Goal: Book appointment/travel/reservation

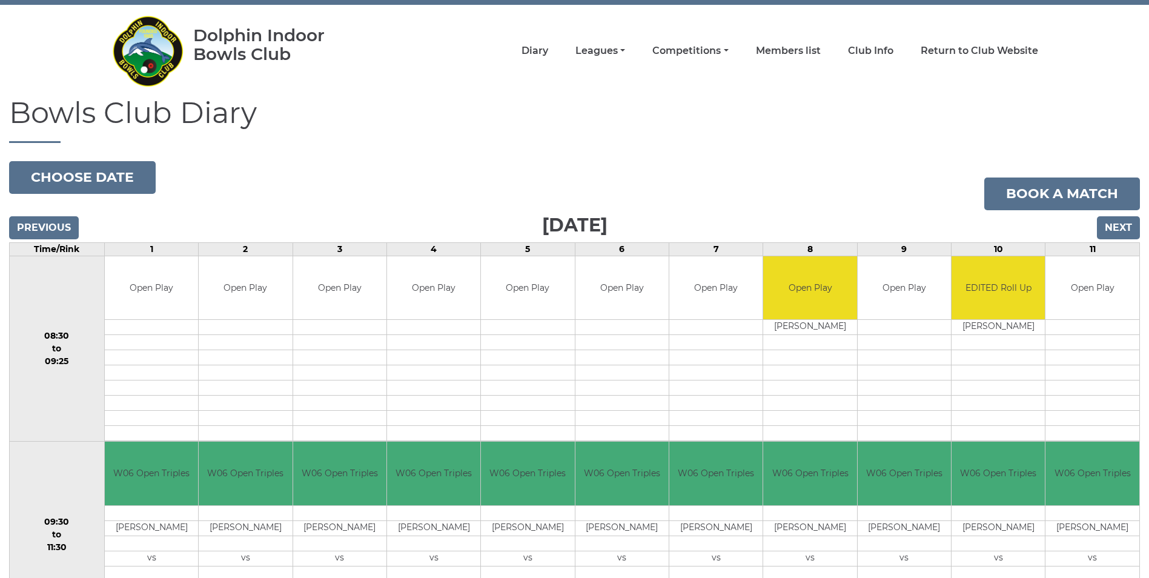
scroll to position [61, 0]
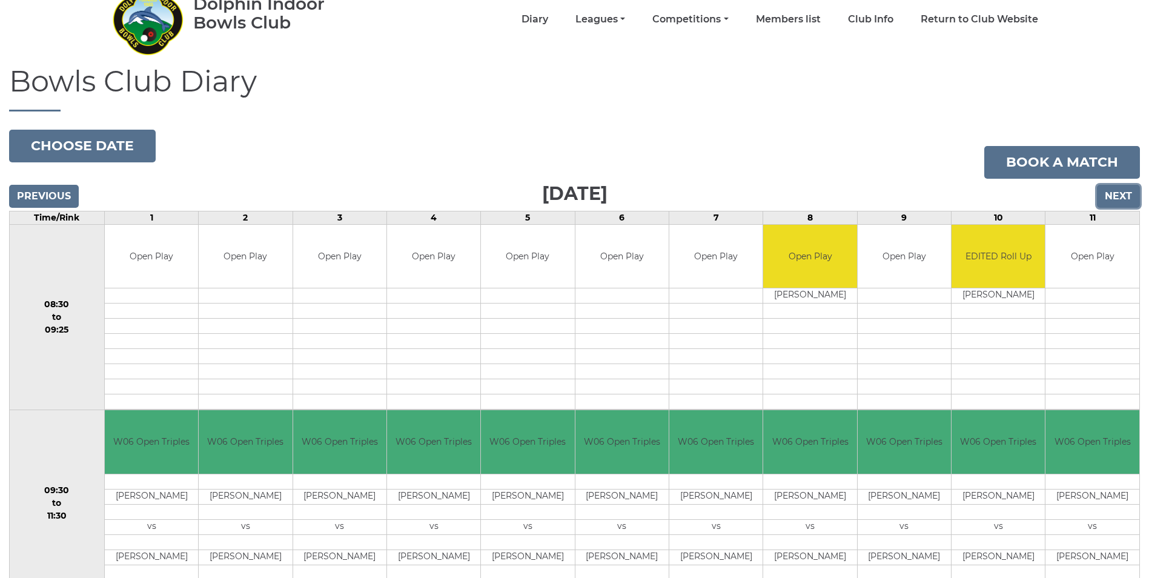
click at [562, 198] on input "Next" at bounding box center [1118, 196] width 43 height 23
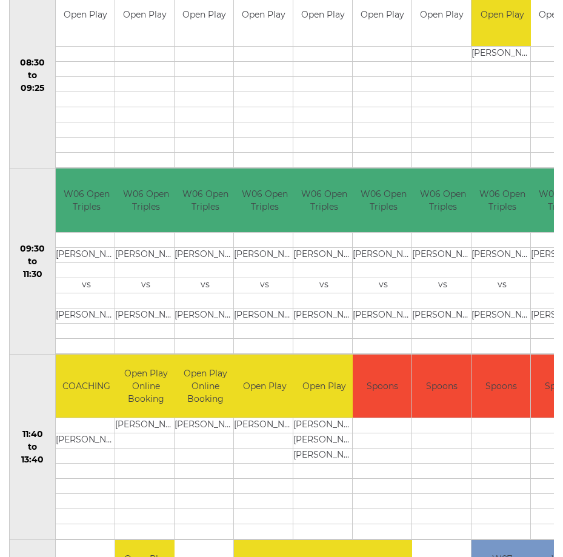
scroll to position [303, 0]
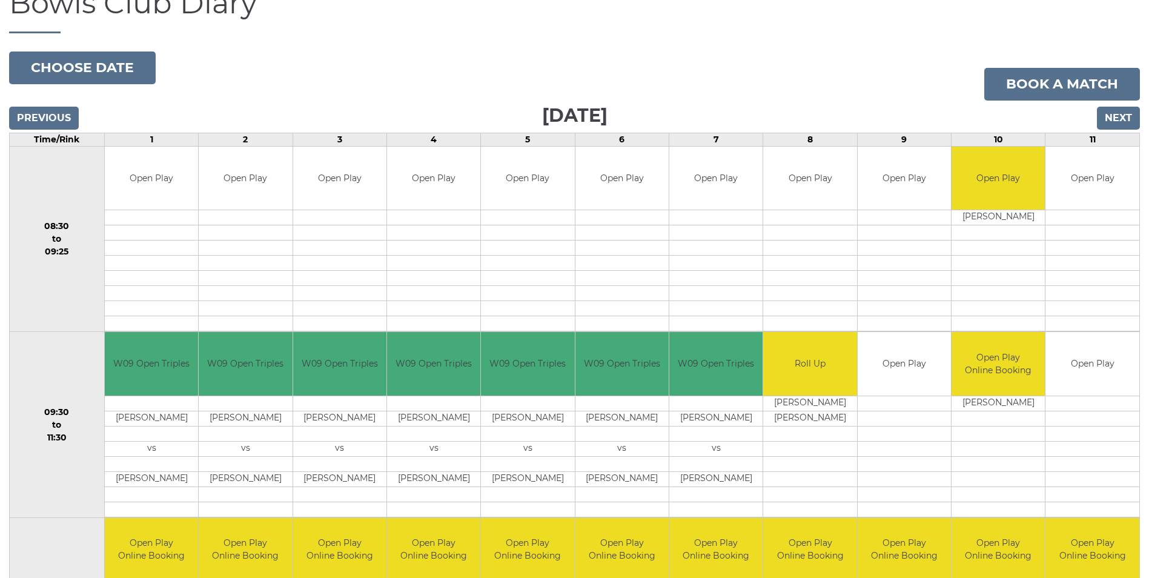
scroll to position [11, 0]
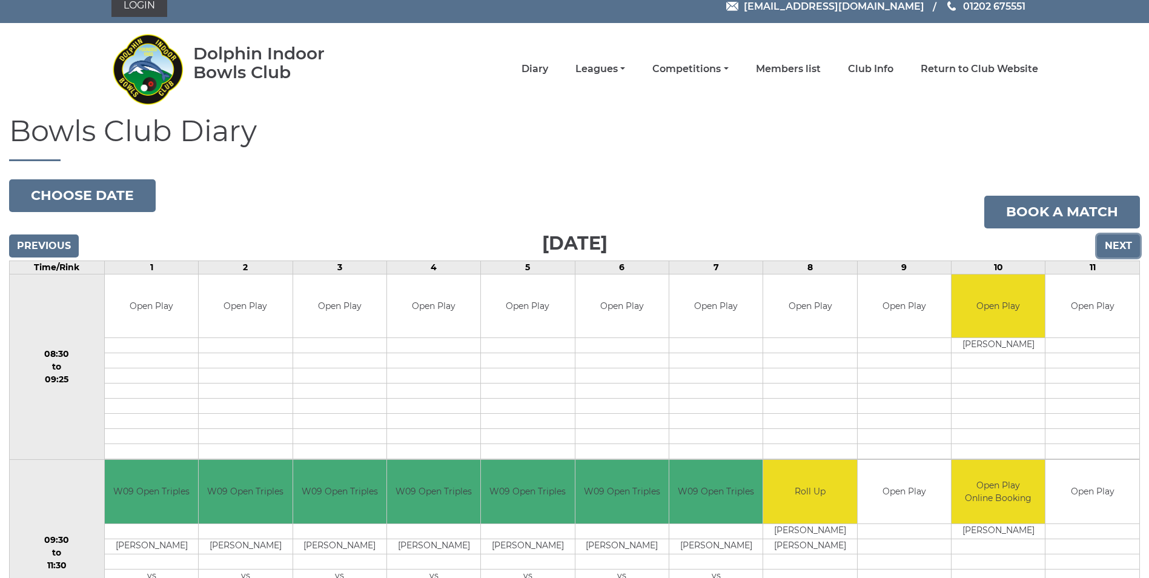
click at [1120, 248] on input "Next" at bounding box center [1118, 245] width 43 height 23
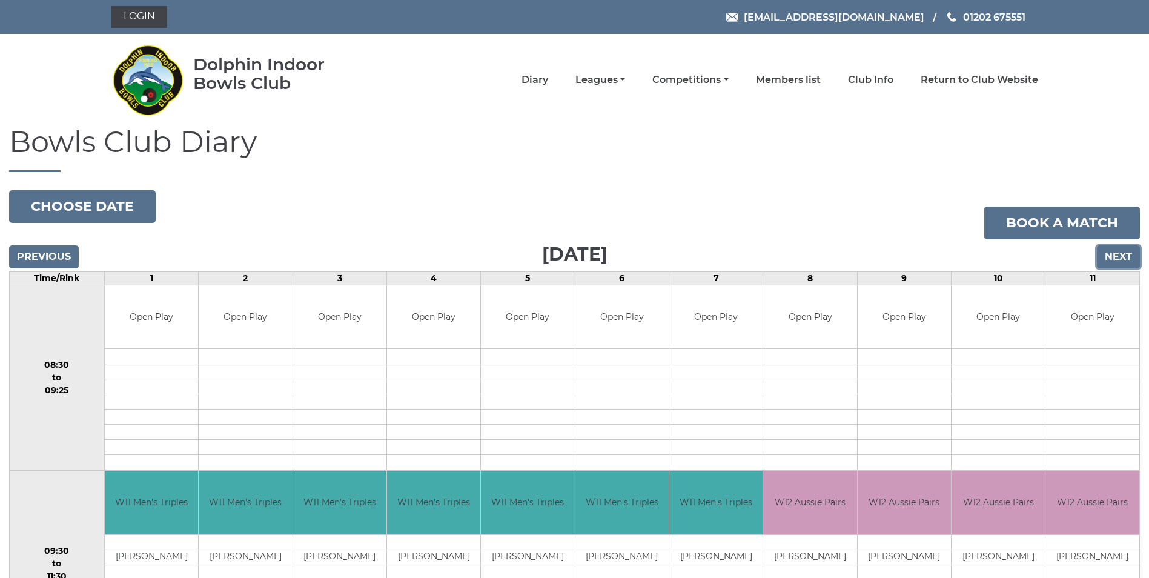
click at [1112, 257] on input "Next" at bounding box center [1118, 256] width 43 height 23
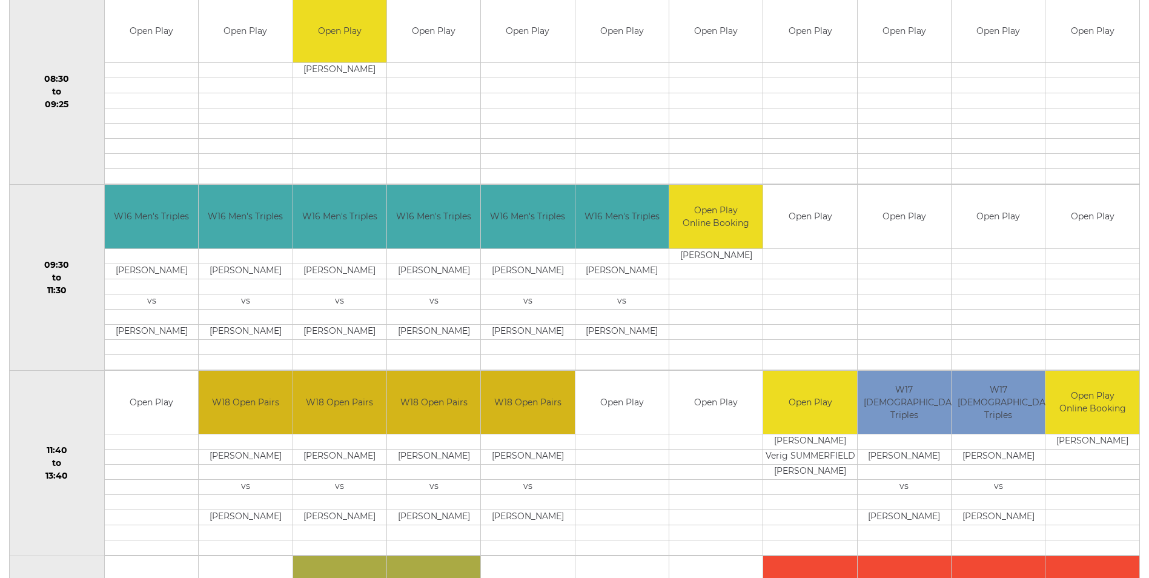
scroll to position [424, 0]
